Goal: Navigation & Orientation: Find specific page/section

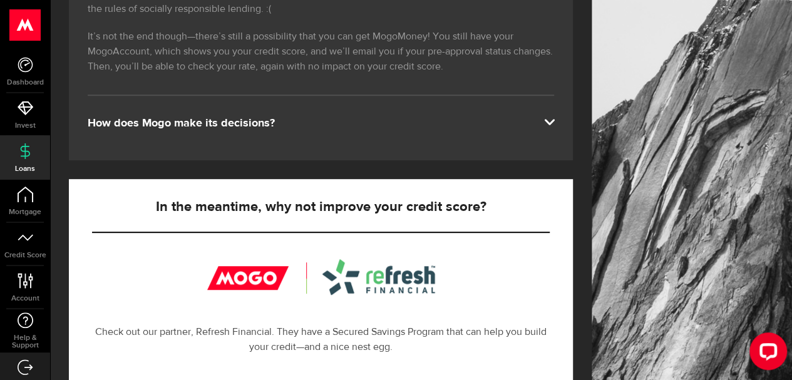
scroll to position [251, 0]
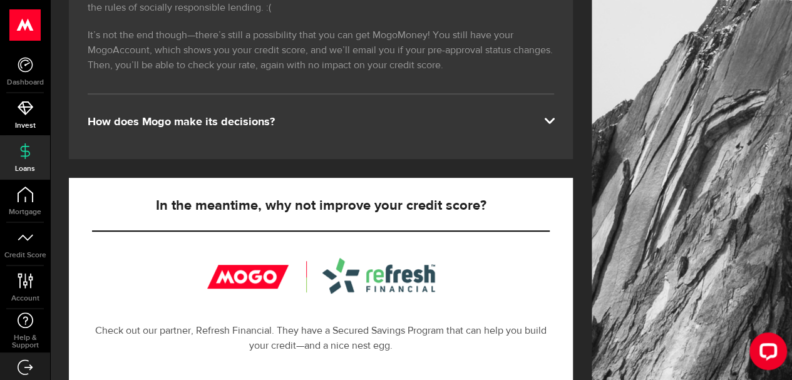
click at [24, 118] on link "Invest" at bounding box center [25, 114] width 50 height 43
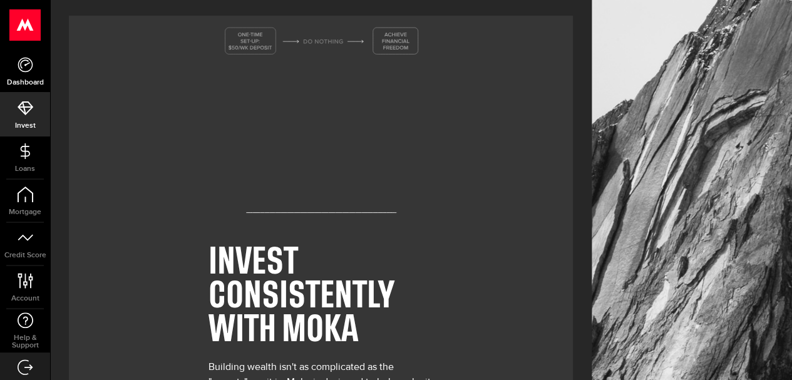
click at [25, 63] on icon at bounding box center [26, 65] width 16 height 16
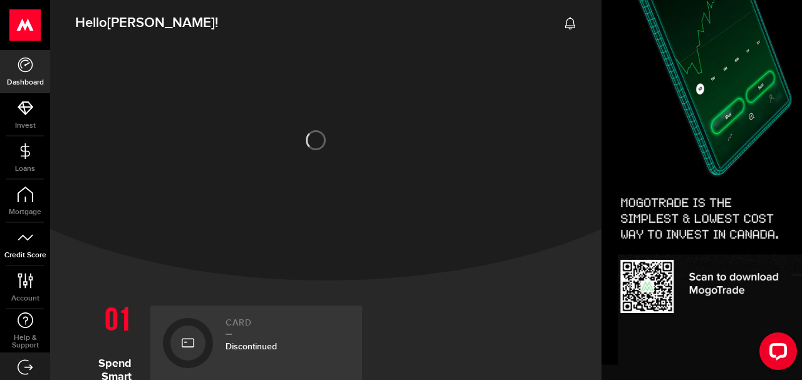
click at [18, 239] on use at bounding box center [25, 237] width 15 height 6
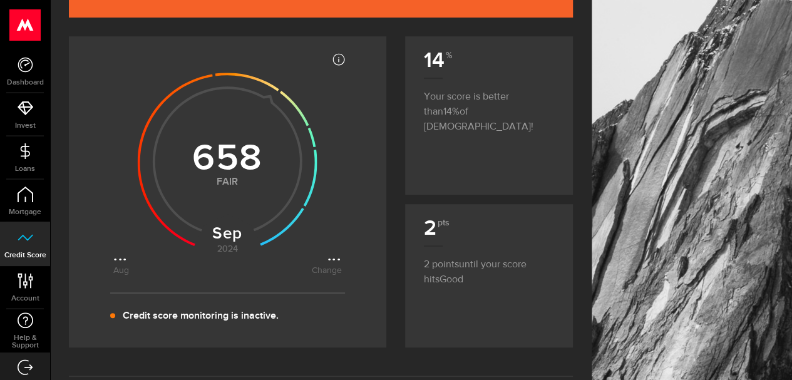
scroll to position [63, 0]
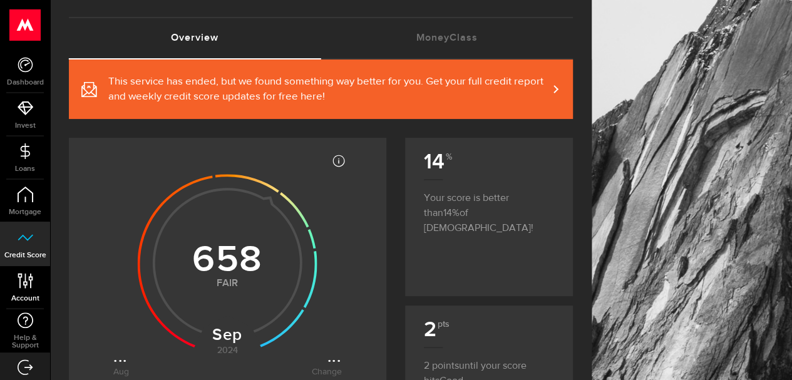
click at [25, 288] on icon at bounding box center [25, 281] width 17 height 16
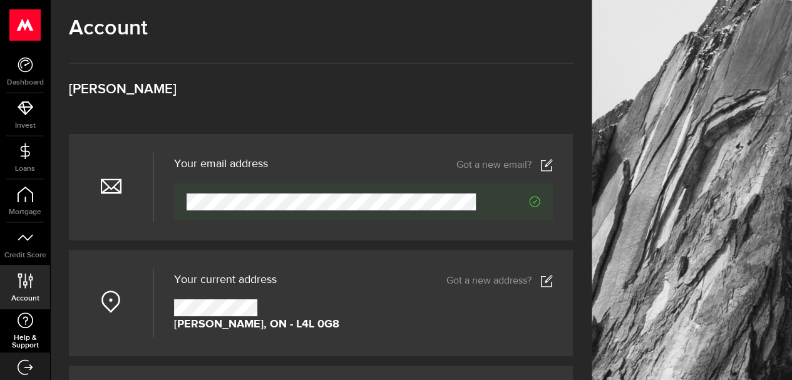
click at [16, 329] on link "Help & Support" at bounding box center [25, 330] width 50 height 43
click at [28, 201] on icon at bounding box center [26, 195] width 16 height 16
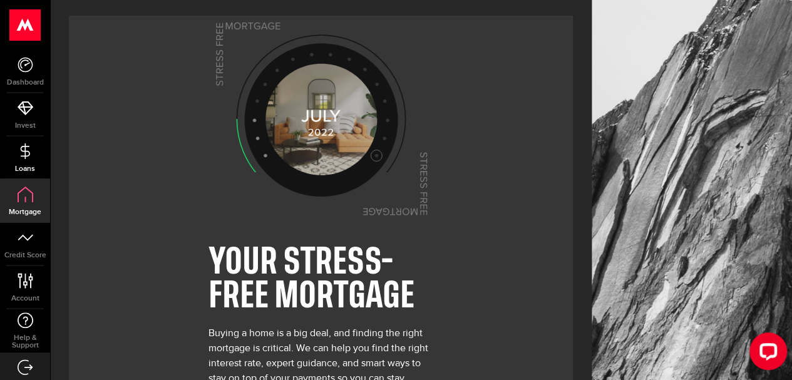
click at [23, 157] on icon at bounding box center [26, 151] width 16 height 16
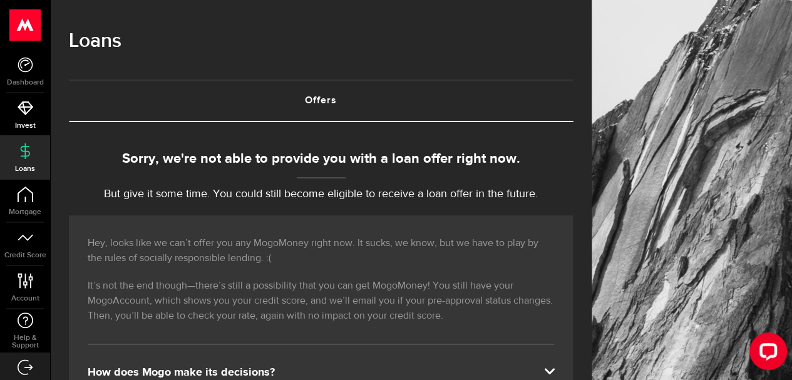
click at [21, 115] on icon at bounding box center [26, 108] width 16 height 16
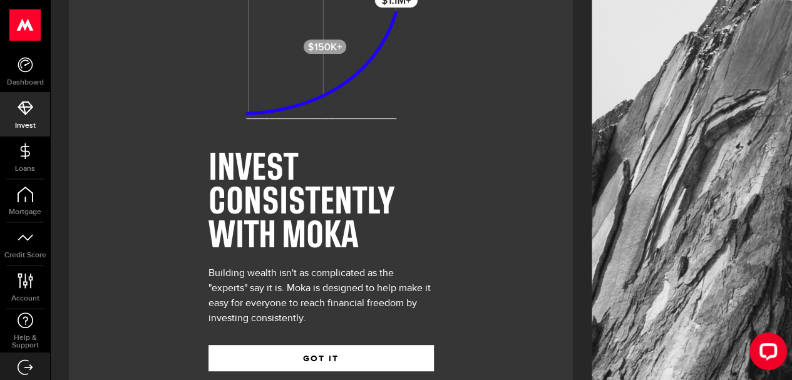
scroll to position [122, 0]
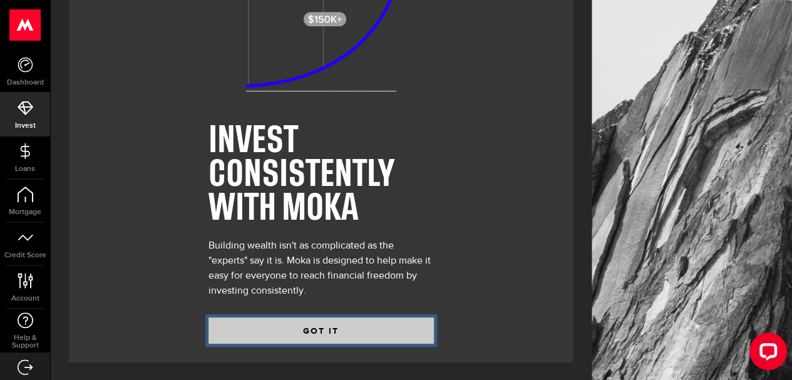
click at [345, 328] on button "GOT IT" at bounding box center [321, 331] width 225 height 26
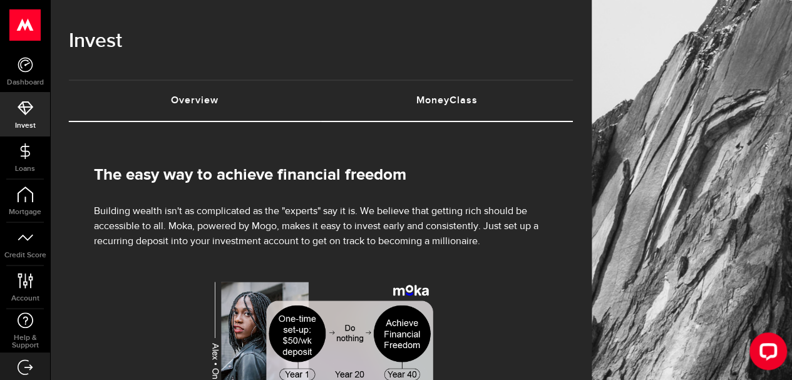
click at [472, 100] on link "MoneyClass (requires attention)" at bounding box center [447, 101] width 252 height 40
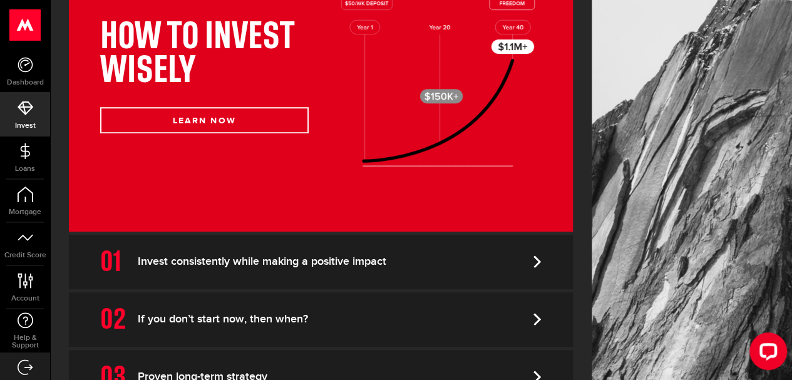
scroll to position [313, 0]
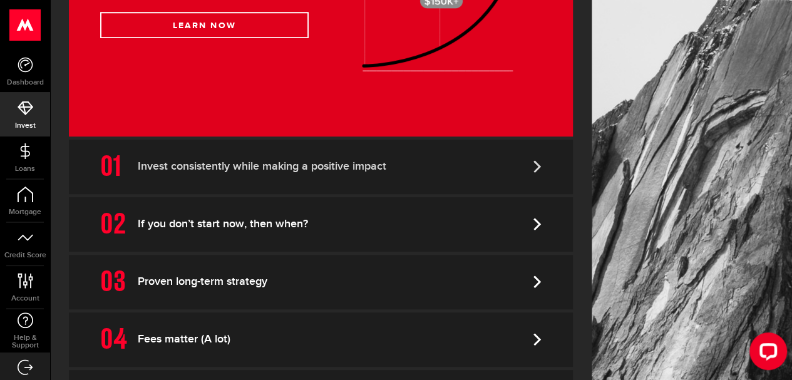
click at [349, 175] on link "Invest consistently while making a positive impact" at bounding box center [321, 167] width 504 height 54
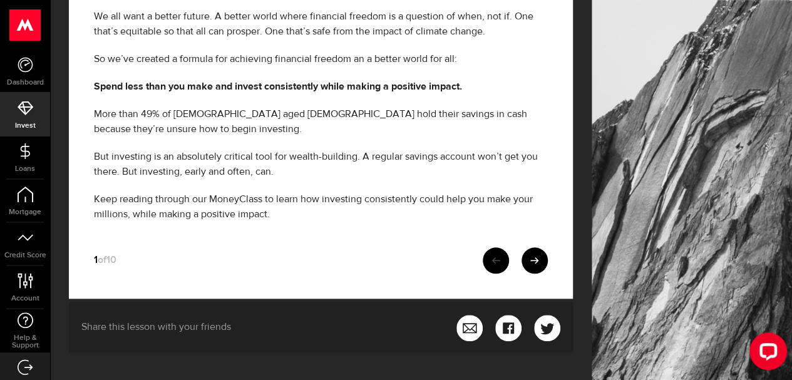
scroll to position [479, 0]
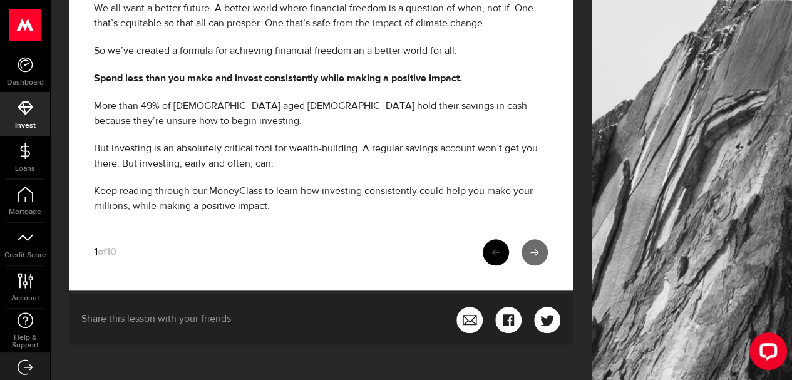
click at [539, 249] on icon at bounding box center [534, 252] width 9 height 9
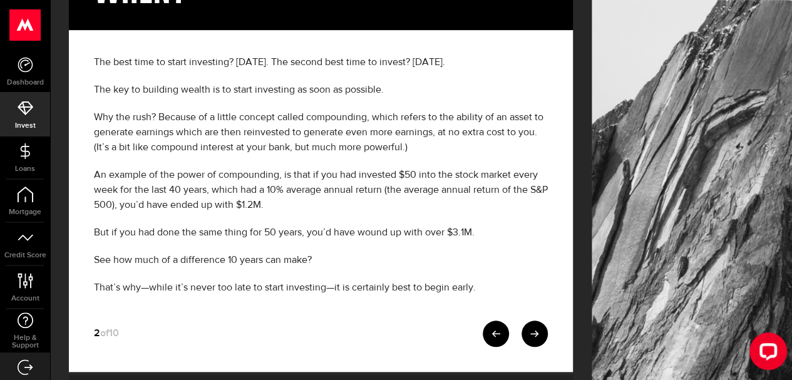
scroll to position [438, 0]
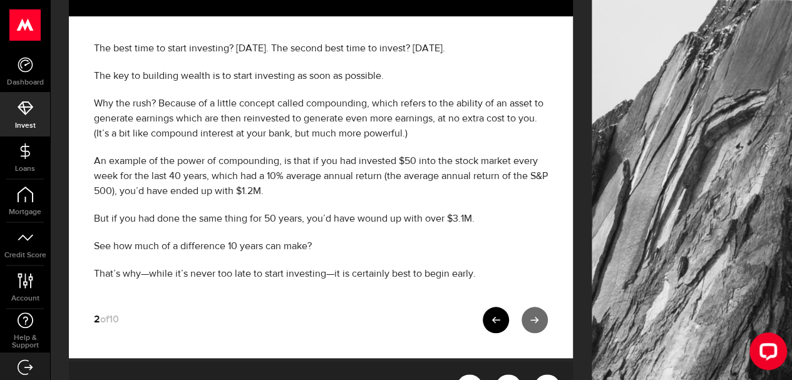
click at [539, 319] on icon at bounding box center [534, 320] width 9 height 9
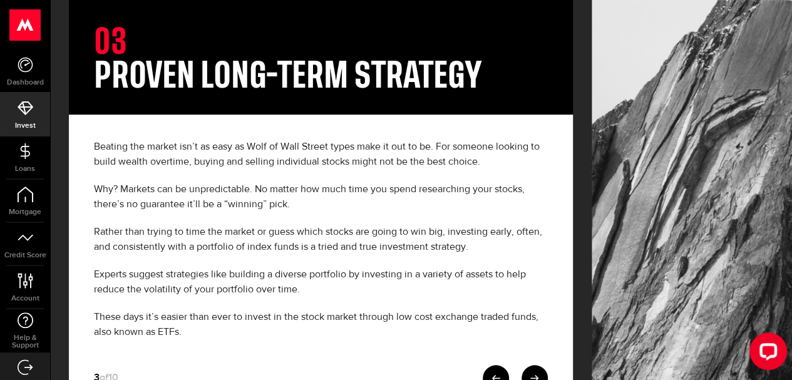
scroll to position [432, 0]
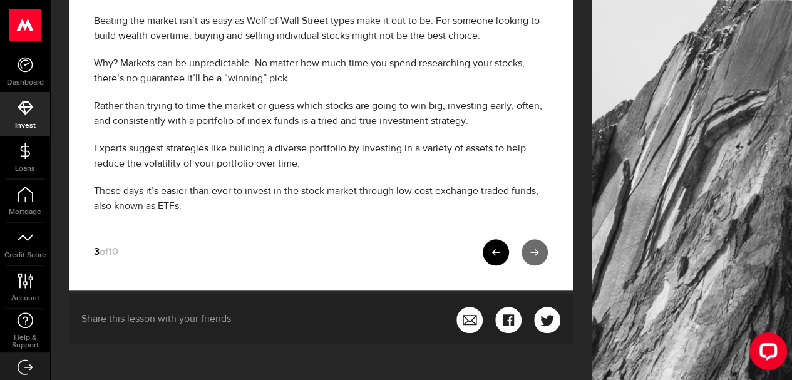
click at [539, 248] on icon at bounding box center [534, 252] width 9 height 9
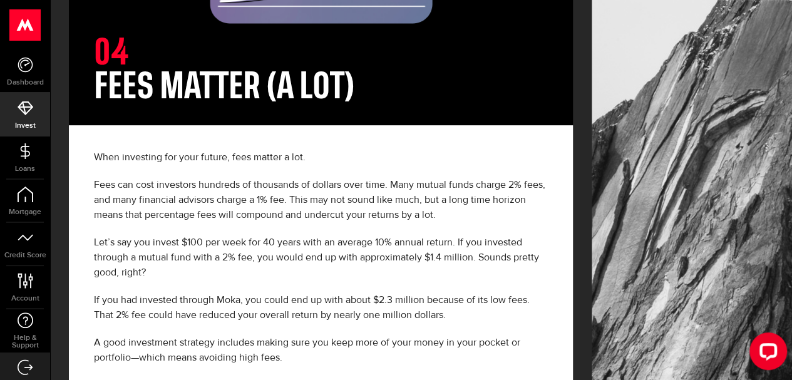
scroll to position [438, 0]
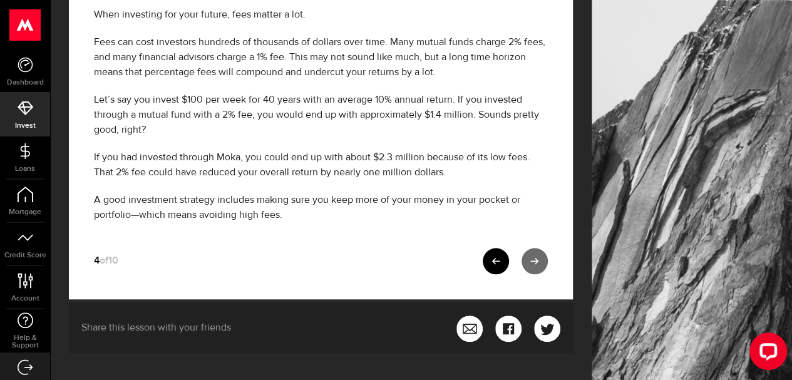
click at [548, 264] on link at bounding box center [535, 261] width 26 height 26
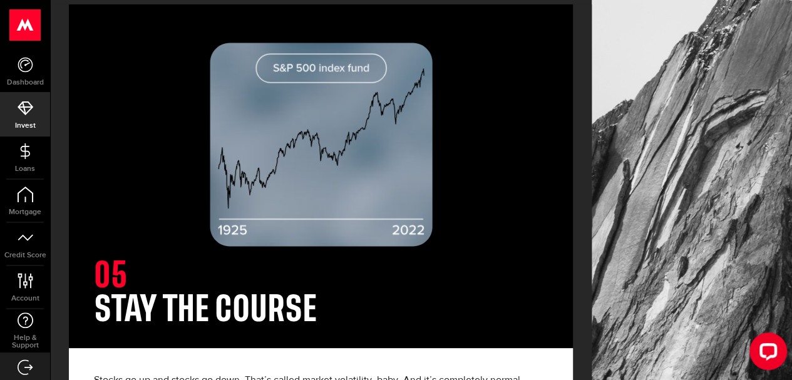
scroll to position [313, 0]
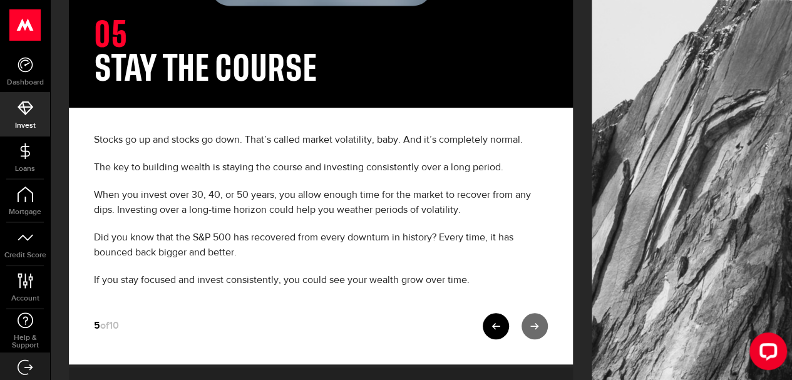
click at [539, 328] on icon at bounding box center [534, 326] width 9 height 9
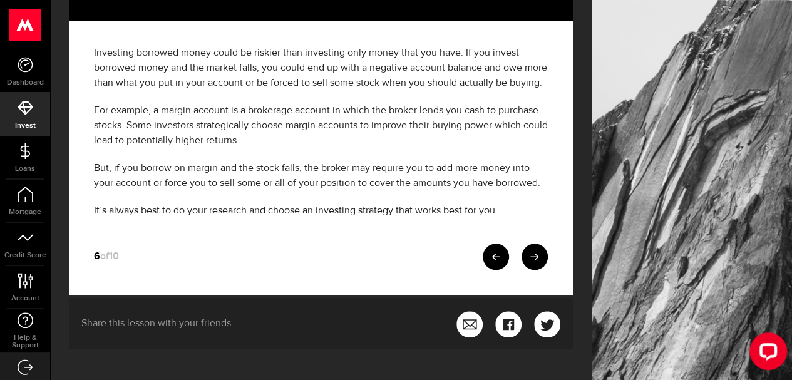
scroll to position [405, 0]
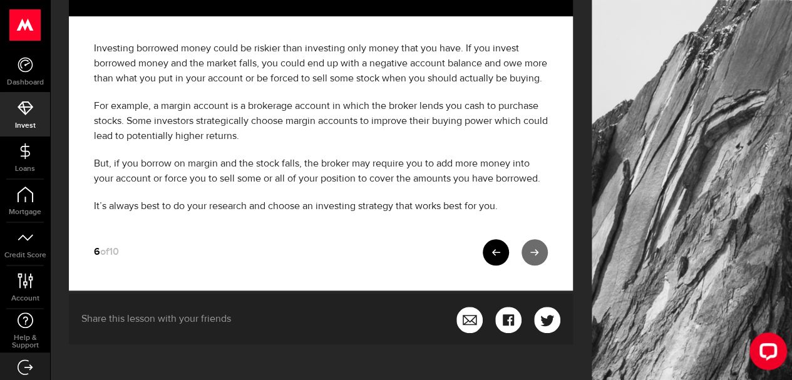
click at [539, 249] on icon at bounding box center [534, 252] width 9 height 9
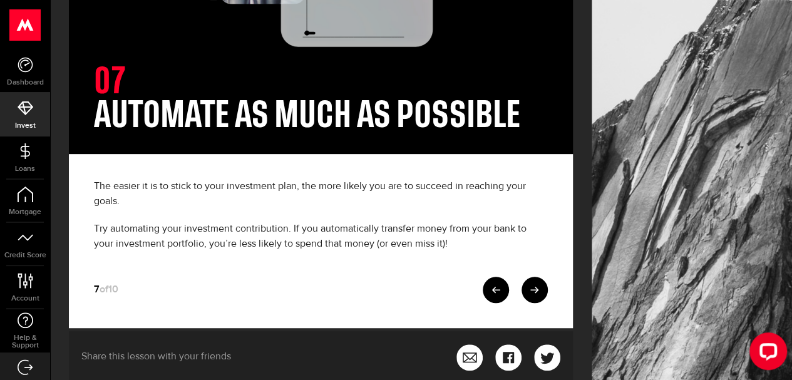
scroll to position [289, 0]
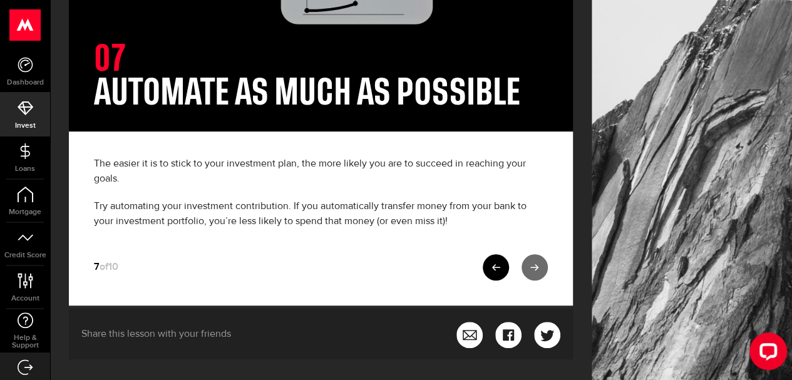
click at [541, 254] on link at bounding box center [535, 267] width 26 height 26
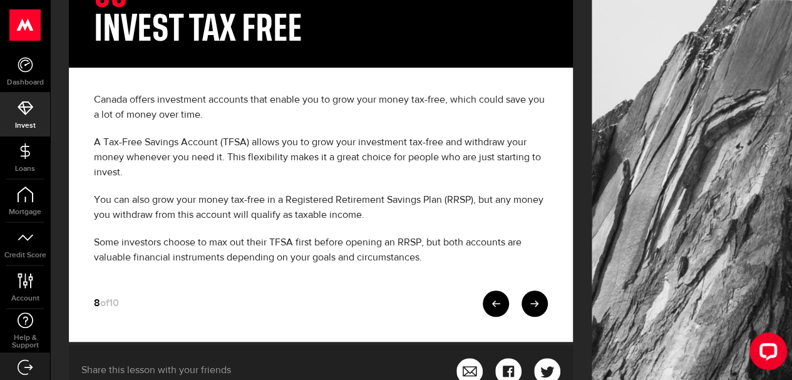
scroll to position [376, 0]
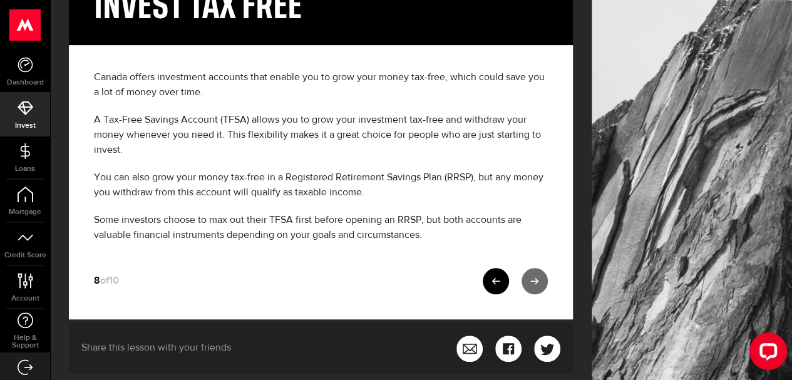
click at [548, 282] on link at bounding box center [535, 281] width 26 height 26
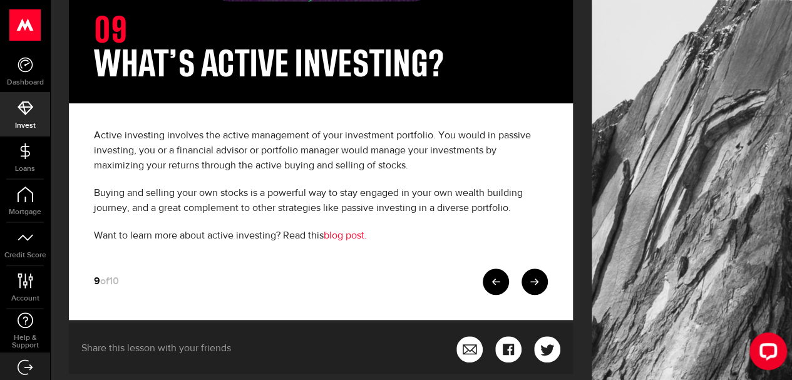
scroll to position [347, 0]
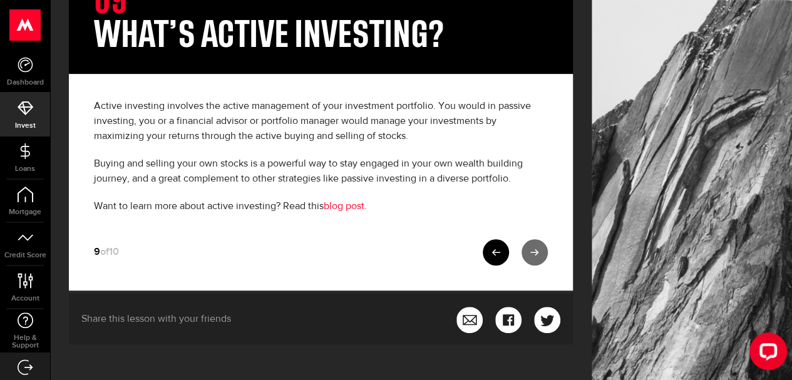
click at [539, 248] on icon at bounding box center [534, 252] width 9 height 9
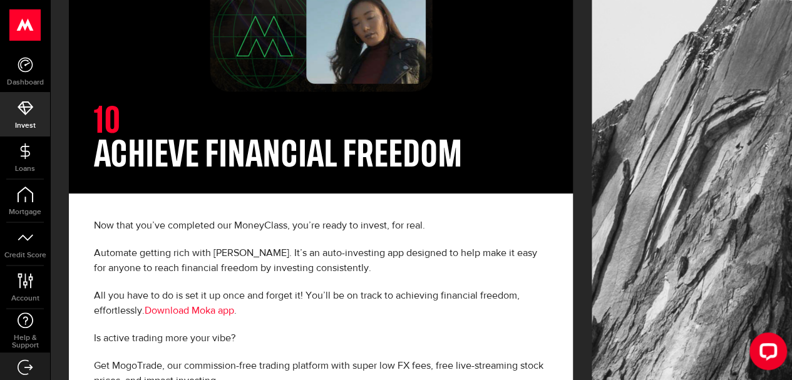
scroll to position [376, 0]
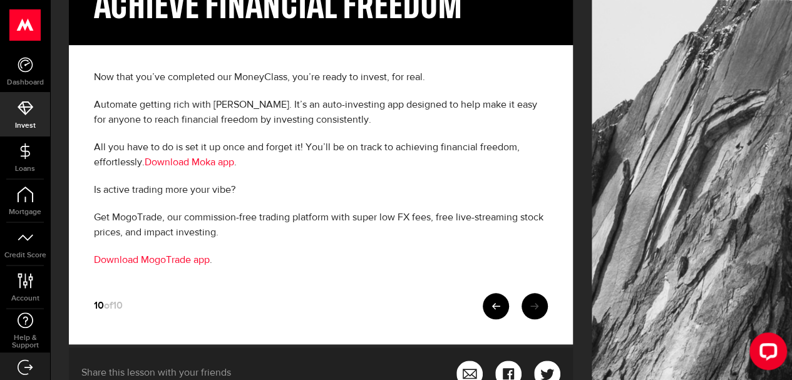
click at [539, 302] on icon at bounding box center [534, 306] width 9 height 9
click at [13, 58] on link "Dashboard" at bounding box center [25, 71] width 50 height 43
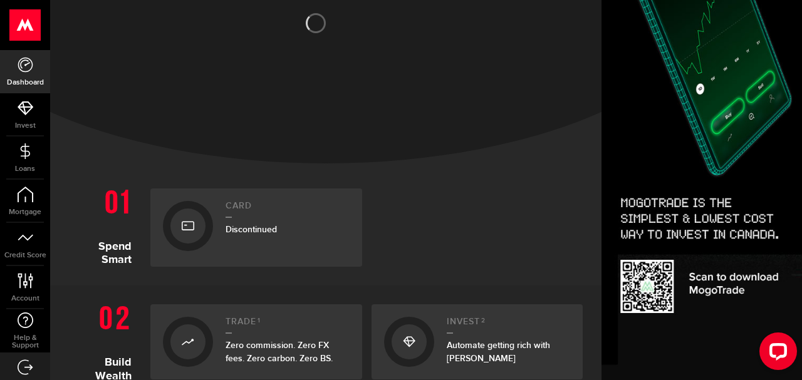
scroll to position [188, 0]
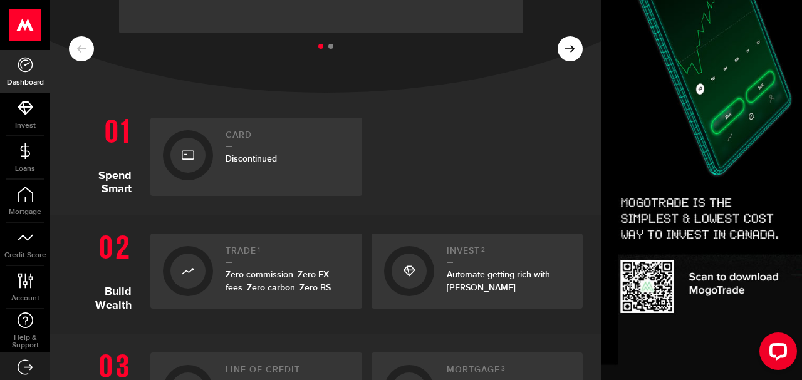
click at [252, 158] on span "Discontinued" at bounding box center [250, 158] width 51 height 11
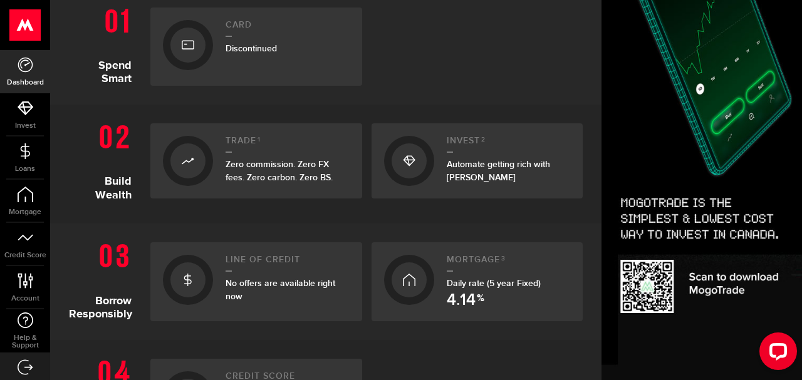
scroll to position [313, 0]
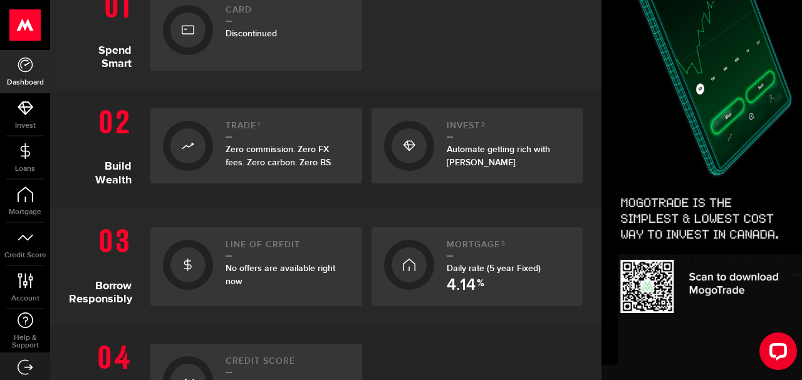
click at [407, 150] on icon at bounding box center [409, 146] width 13 height 20
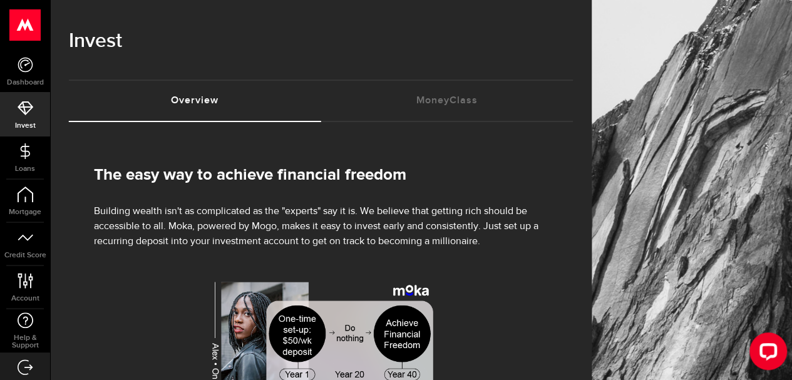
drag, startPoint x: 448, startPoint y: 143, endPoint x: 430, endPoint y: 138, distance: 19.3
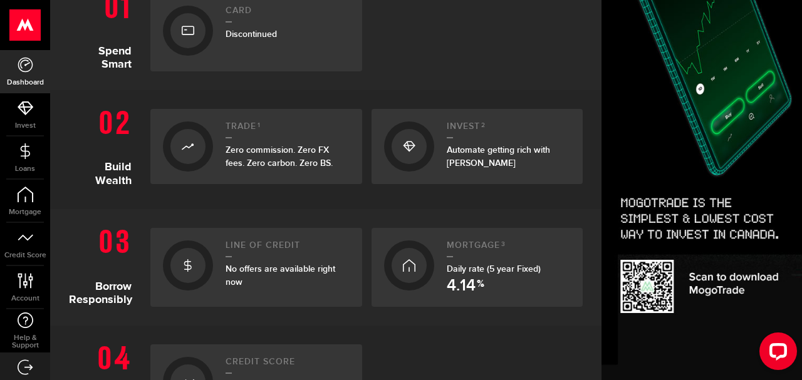
scroll to position [376, 0]
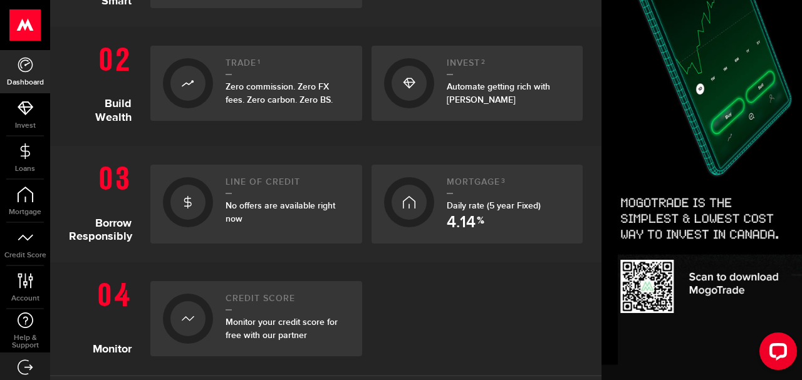
click at [175, 200] on div at bounding box center [187, 202] width 35 height 35
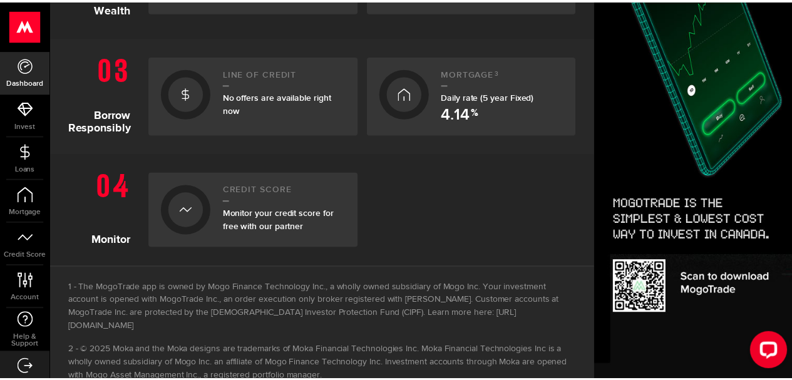
scroll to position [438, 0]
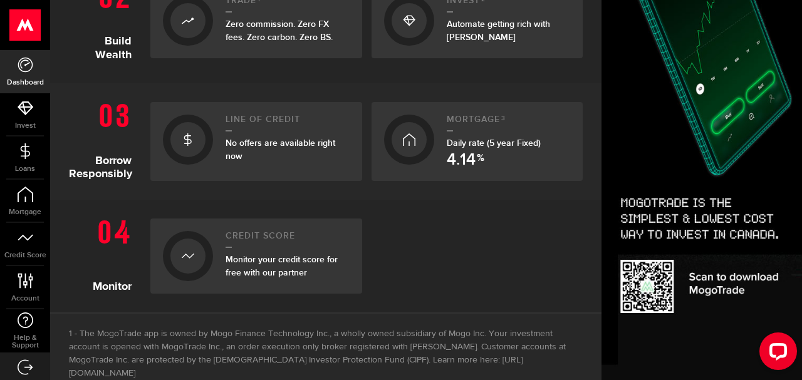
click at [408, 145] on icon at bounding box center [409, 140] width 13 height 20
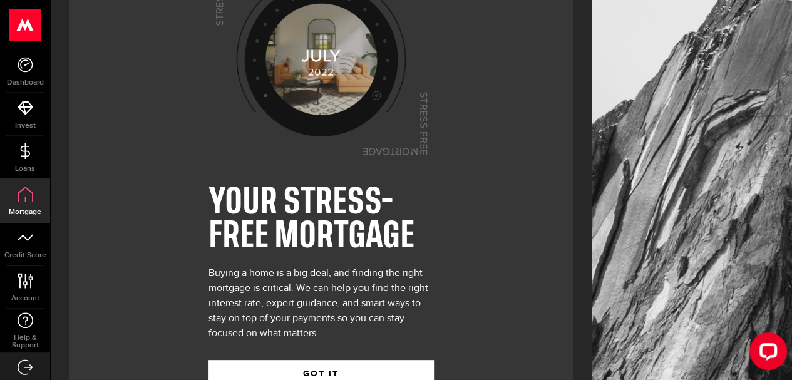
scroll to position [103, 0]
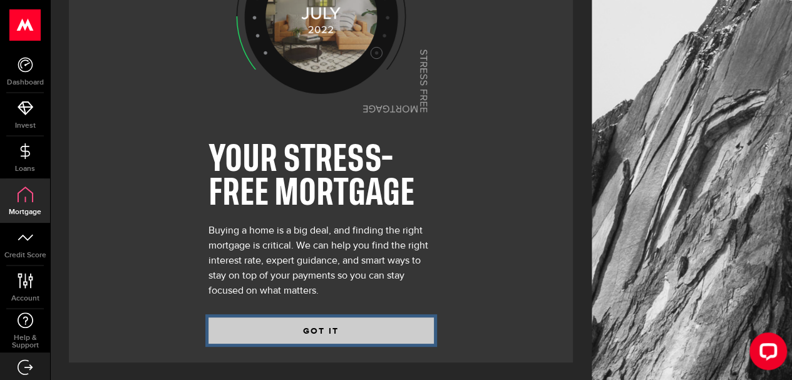
click at [324, 336] on button "GOT IT" at bounding box center [321, 331] width 225 height 26
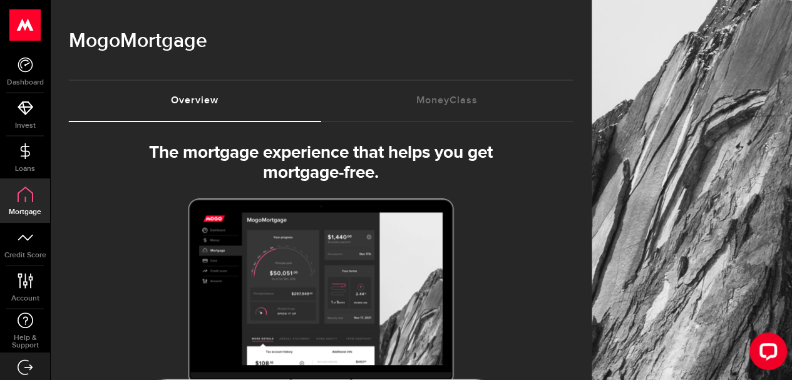
select select "3knYdhfXw4iYoq2m0WGQES"
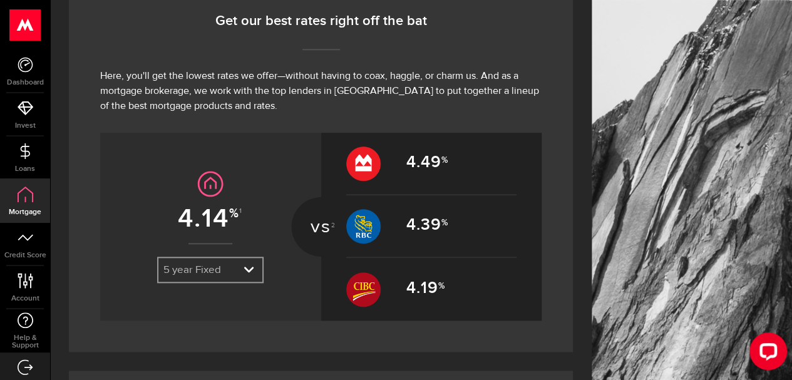
scroll to position [501, 0]
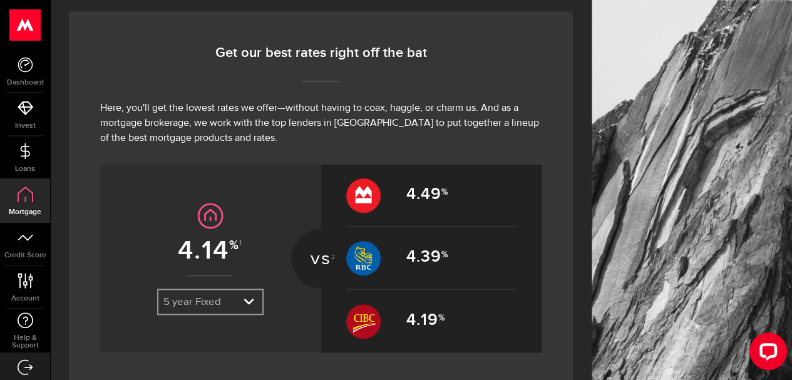
drag, startPoint x: 542, startPoint y: 167, endPoint x: 555, endPoint y: 163, distance: 13.1
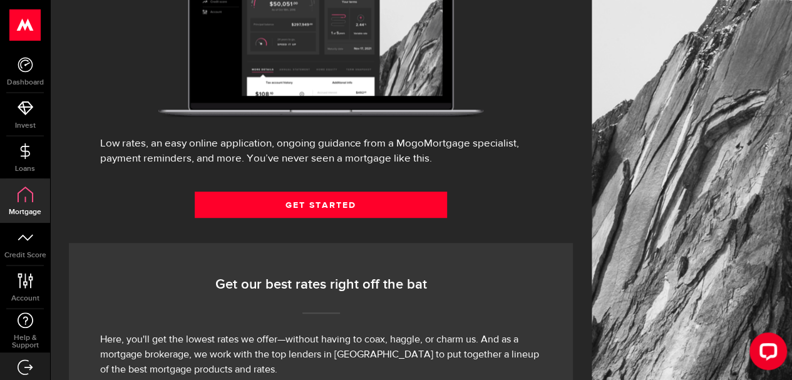
scroll to position [564, 0]
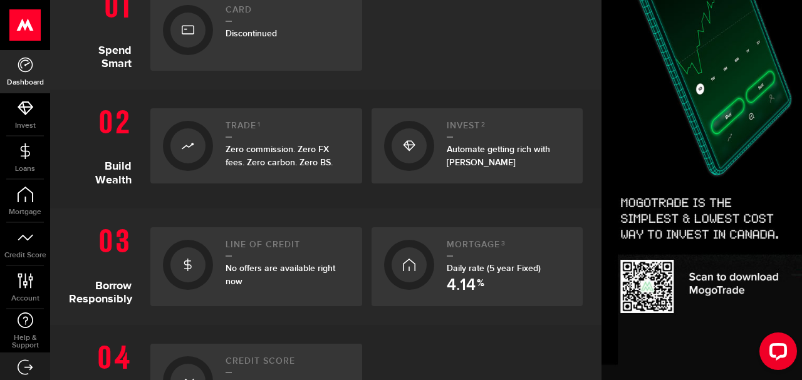
scroll to position [555, 0]
